Goal: Information Seeking & Learning: Learn about a topic

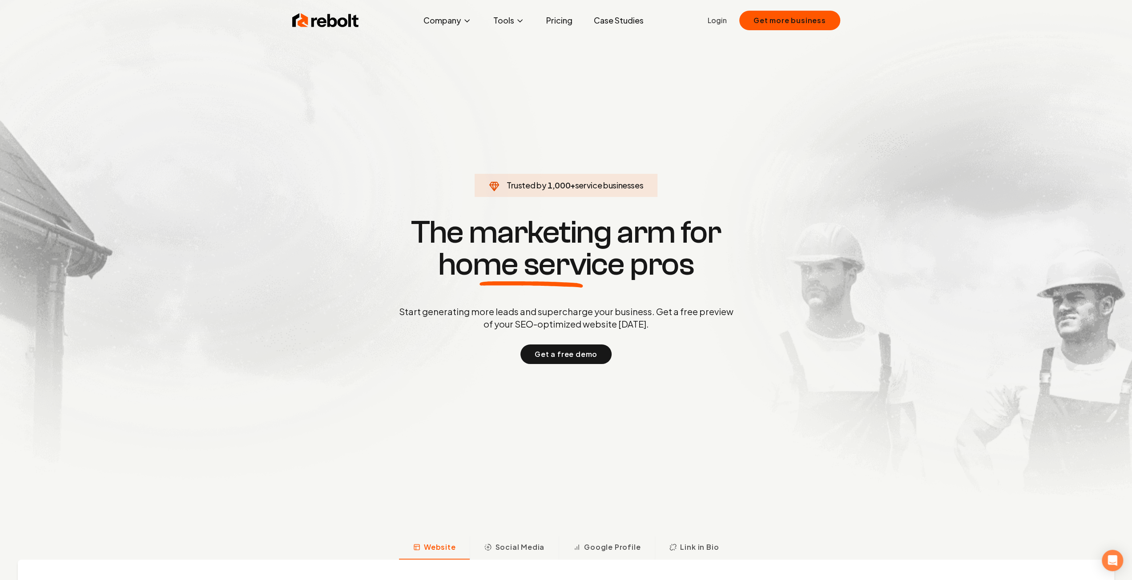
click at [553, 20] on link "Pricing" at bounding box center [558, 21] width 40 height 18
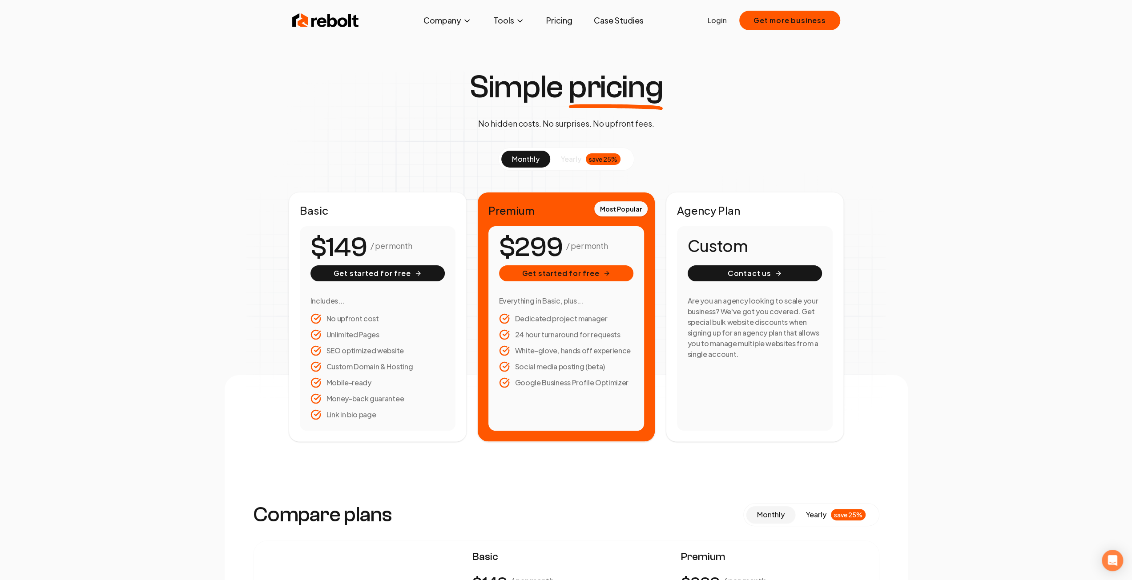
click at [541, 159] on span at bounding box center [525, 159] width 49 height 17
click at [604, 161] on div "save 25%" at bounding box center [603, 159] width 35 height 12
click at [525, 158] on span "monthly" at bounding box center [526, 158] width 28 height 9
click at [430, 50] on span "About" at bounding box center [429, 52] width 21 height 11
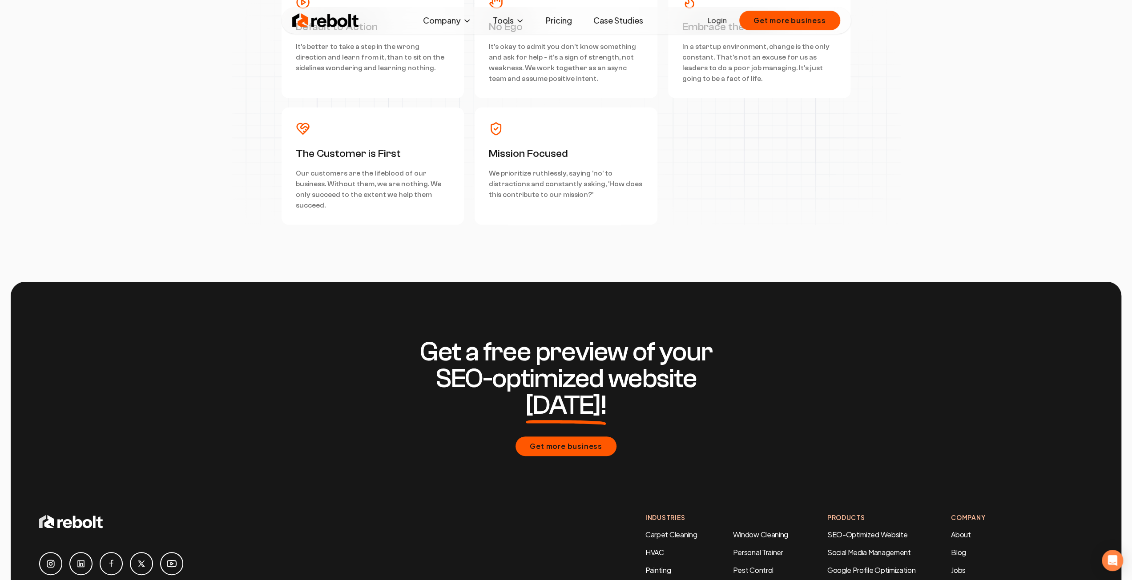
scroll to position [2573, 0]
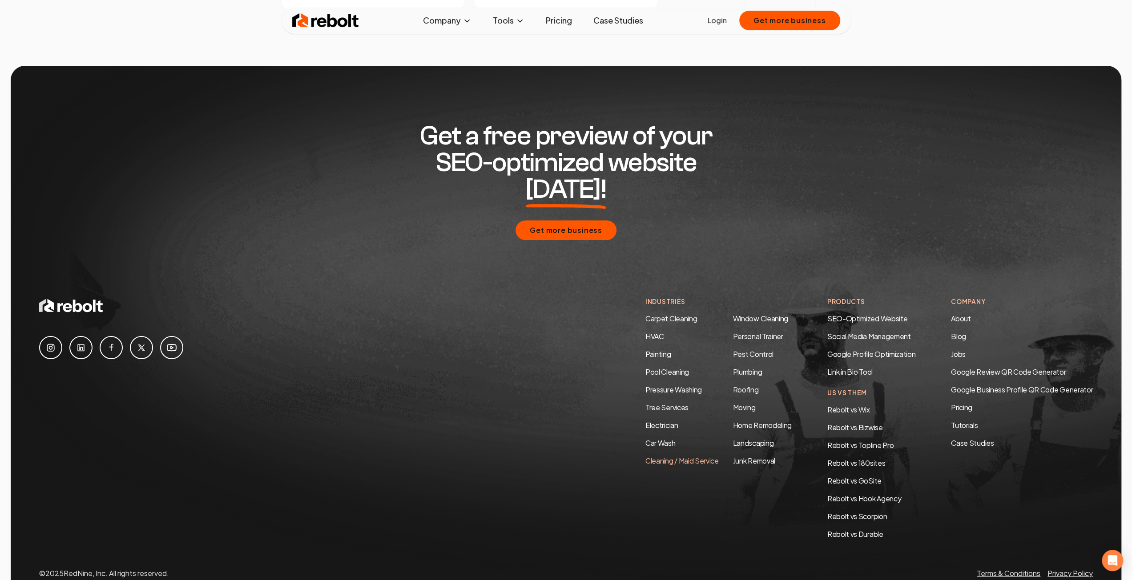
click at [697, 456] on link "Cleaning / Maid Service" at bounding box center [681, 460] width 73 height 9
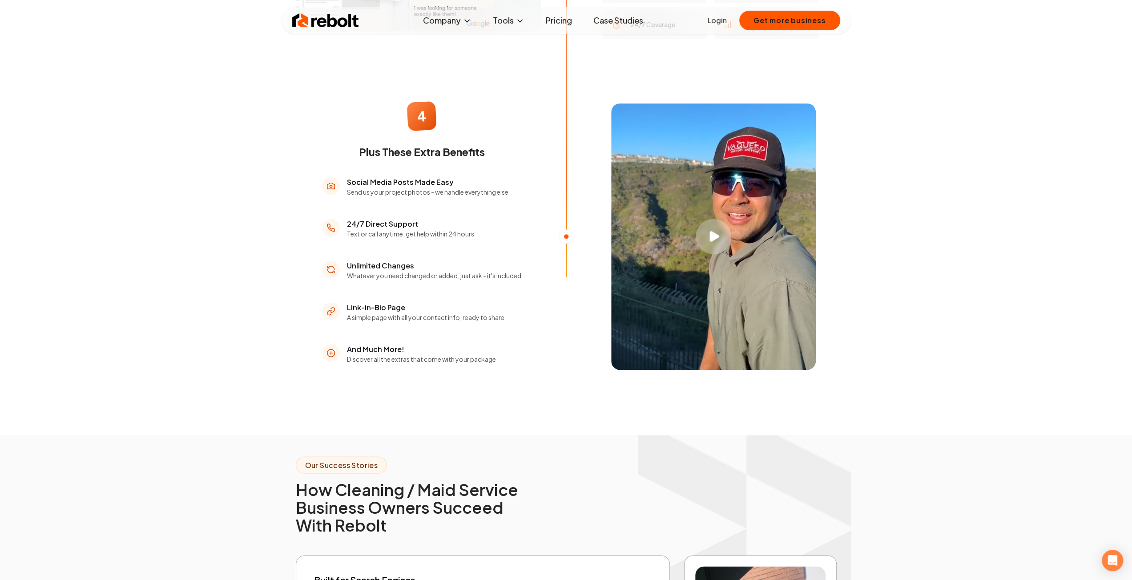
scroll to position [1556, 0]
